Goal: Transaction & Acquisition: Purchase product/service

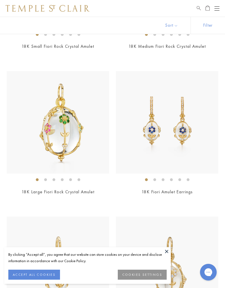
scroll to position [802, 0]
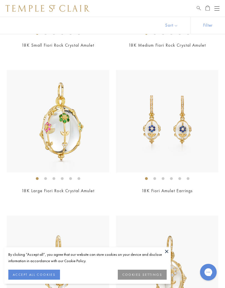
click at [165, 251] on button at bounding box center [166, 251] width 8 height 8
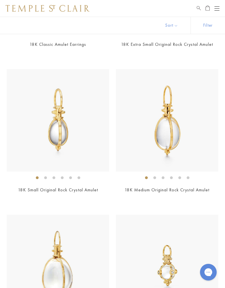
scroll to position [1532, 0]
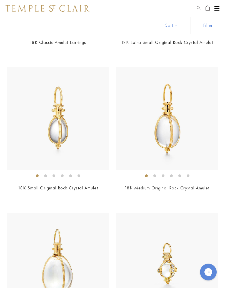
click at [47, 175] on li at bounding box center [45, 176] width 3 height 3
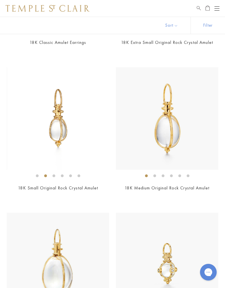
click at [57, 172] on ol at bounding box center [58, 175] width 102 height 7
click at [54, 174] on li at bounding box center [53, 175] width 3 height 3
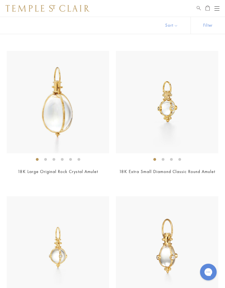
scroll to position [1712, 0]
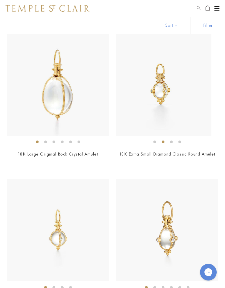
click at [163, 140] on li at bounding box center [163, 141] width 3 height 3
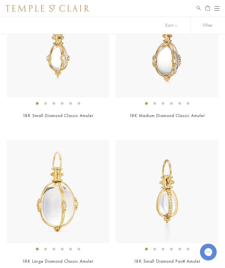
scroll to position [2025, 0]
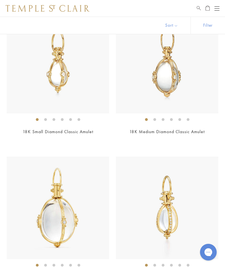
click at [221, 6] on div "Shop Shop Categories Amulets Pendants & Charms Lockets Chains & Leather Cords E…" at bounding box center [112, 8] width 225 height 17
click at [218, 9] on button "Open navigation" at bounding box center [216, 8] width 5 height 7
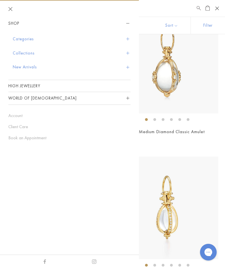
click at [126, 38] on span "Sidebar navigation" at bounding box center [127, 38] width 3 height 3
click at [127, 40] on span "Sidebar navigation" at bounding box center [127, 38] width 3 height 3
click at [26, 40] on button "Categories" at bounding box center [72, 39] width 118 height 14
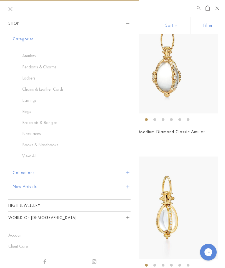
click at [54, 87] on link "Chains & Leather Cords" at bounding box center [73, 89] width 103 height 6
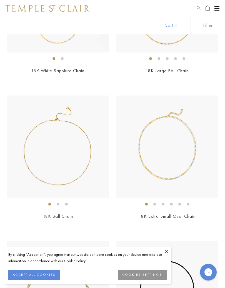
scroll to position [922, 0]
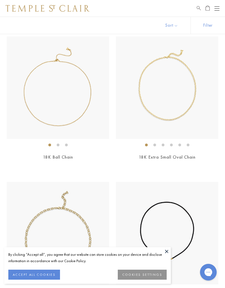
click at [167, 250] on button at bounding box center [166, 251] width 8 height 8
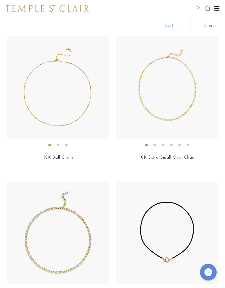
click at [24, 1] on div "Shop Shop Categories Amulets Pendants & Charms Lockets Chains & Leather Cords E…" at bounding box center [112, 8] width 225 height 17
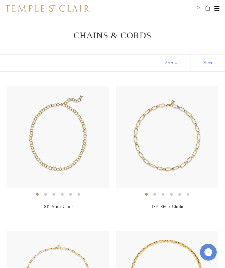
scroll to position [0, 0]
